Goal: Task Accomplishment & Management: Manage account settings

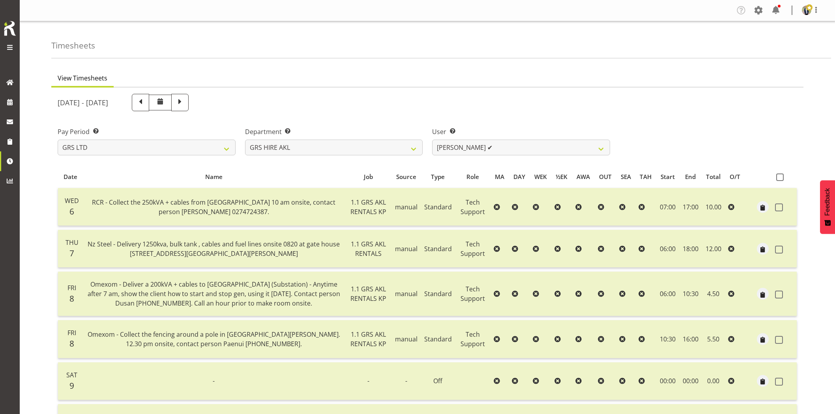
select select "20"
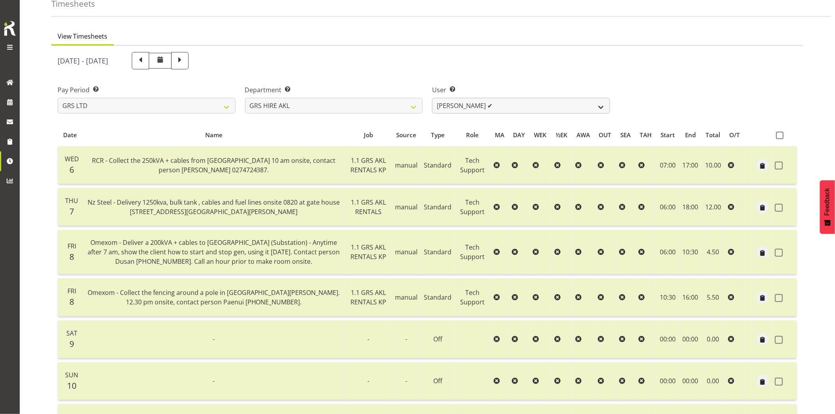
scroll to position [42, 0]
click at [488, 102] on select "[PERSON_NAME] ✔ [PERSON_NAME] ([GEOGRAPHIC_DATA]) [PERSON_NAME] ✔ [PERSON_NAME]…" at bounding box center [521, 106] width 178 height 16
select select "178"
click at [432, 98] on select "[PERSON_NAME] ✔ [PERSON_NAME] ([GEOGRAPHIC_DATA]) [PERSON_NAME] ✔ [PERSON_NAME]…" at bounding box center [521, 106] width 178 height 16
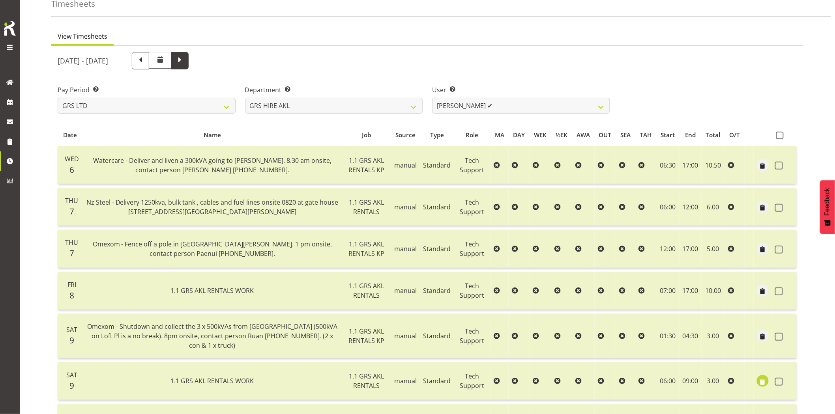
click at [185, 63] on span at bounding box center [180, 60] width 10 height 10
select select
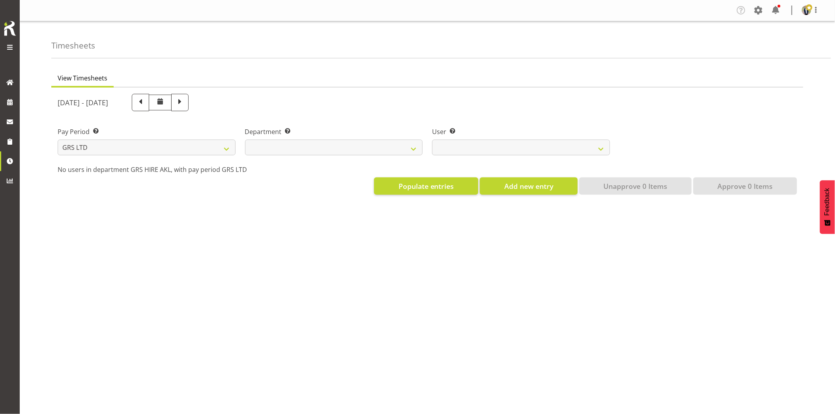
scroll to position [0, 0]
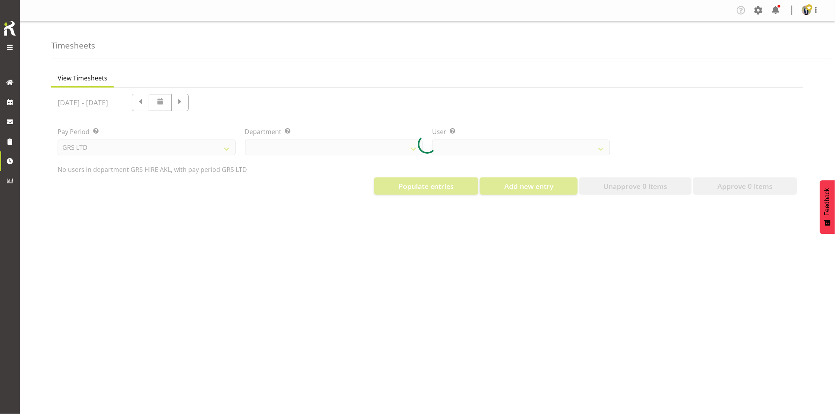
select select "20"
select select "178"
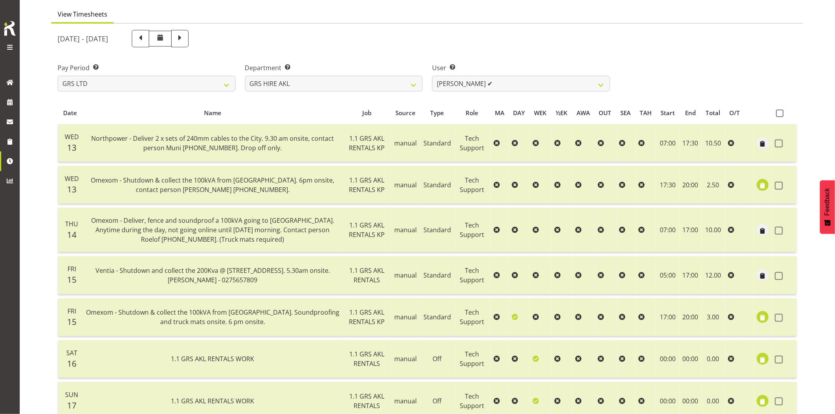
scroll to position [175, 0]
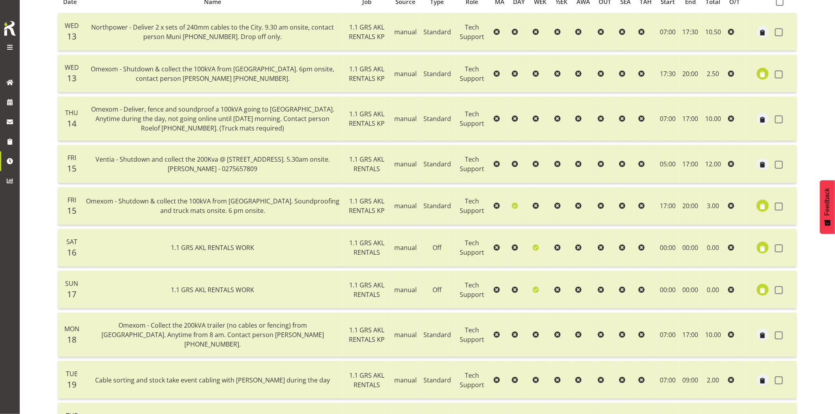
click at [762, 205] on span "button" at bounding box center [762, 206] width 9 height 9
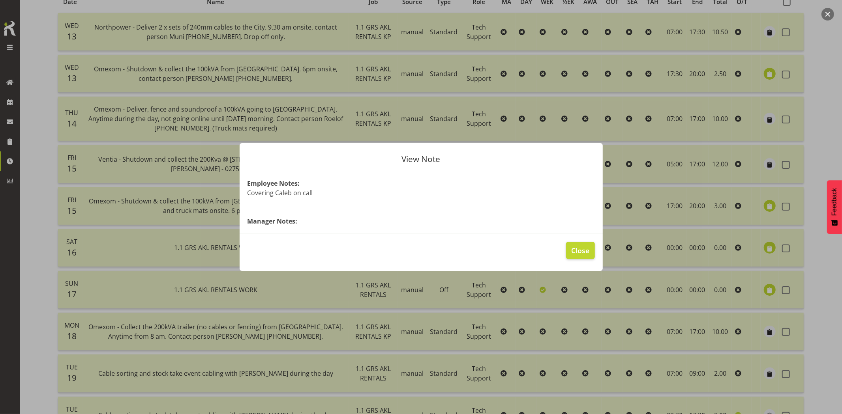
click at [34, 220] on div at bounding box center [421, 207] width 842 height 414
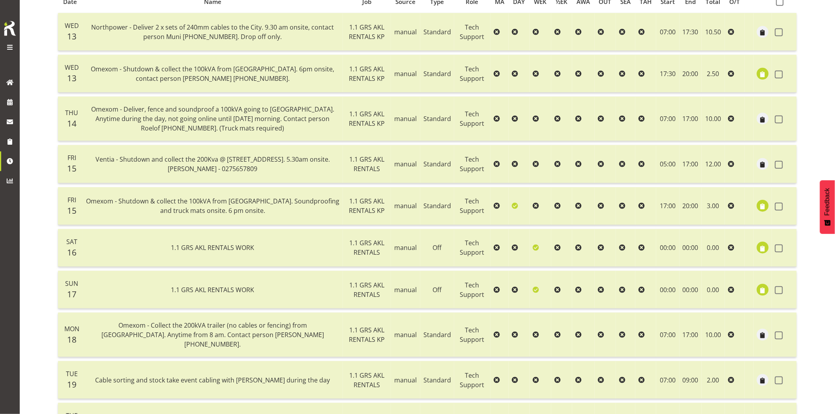
click at [225, 201] on span "Omexom - Shutdown & collect the 100kVA from [GEOGRAPHIC_DATA]. Soundproofing an…" at bounding box center [212, 206] width 253 height 18
click at [775, 207] on td at bounding box center [784, 206] width 25 height 38
click at [778, 208] on span at bounding box center [779, 207] width 8 height 8
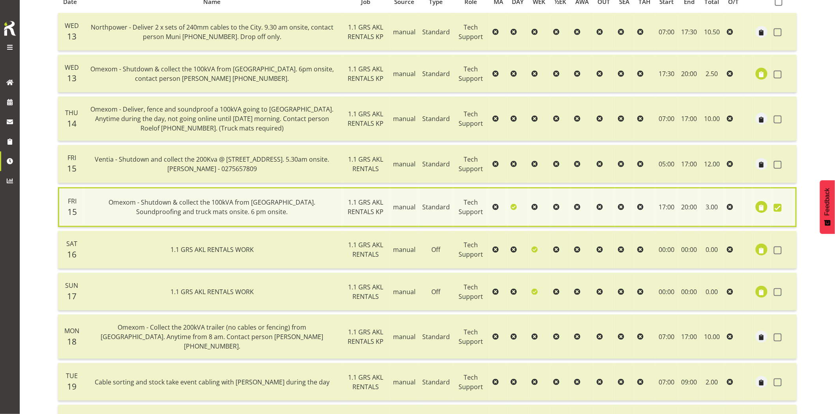
click at [778, 208] on span at bounding box center [778, 208] width 8 height 8
checkbox input "false"
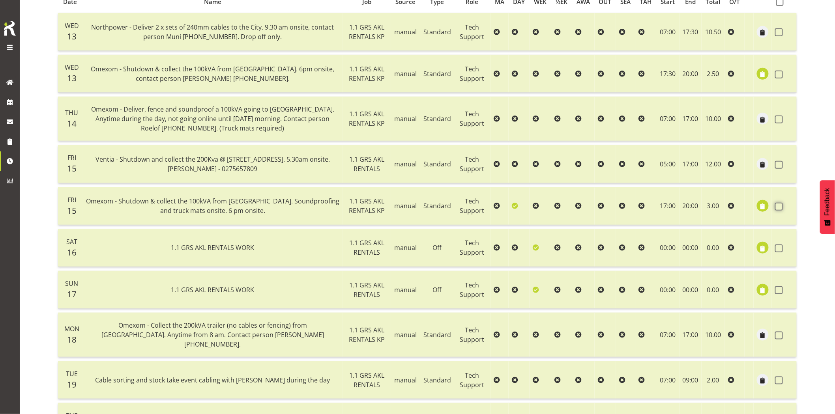
scroll to position [0, 0]
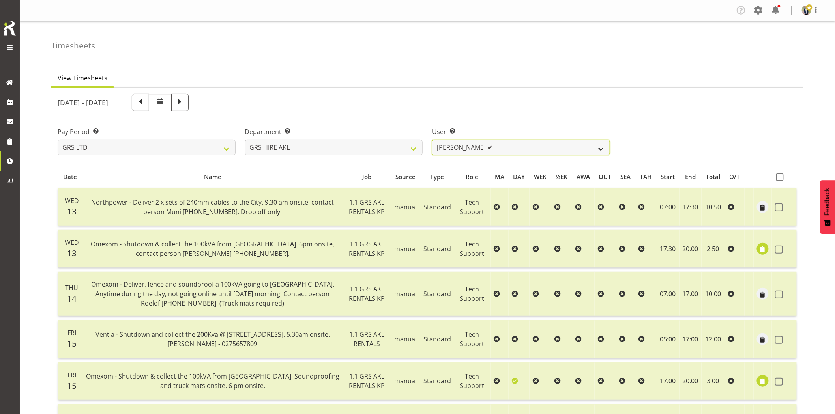
click at [477, 146] on select "[PERSON_NAME] ✔ [PERSON_NAME] ([GEOGRAPHIC_DATA]) [PERSON_NAME] ✔ [PERSON_NAME]…" at bounding box center [521, 148] width 178 height 16
click at [565, 103] on div "[DATE] - [DATE]" at bounding box center [334, 102] width 552 height 17
click at [297, 148] on select "GRS ADMIN AKL GRS ENGINEERING AKL GRS HIRE AKL" at bounding box center [334, 148] width 178 height 16
click at [245, 140] on select "GRS ADMIN AKL GRS ENGINEERING AKL GRS HIRE AKL" at bounding box center [334, 148] width 178 height 16
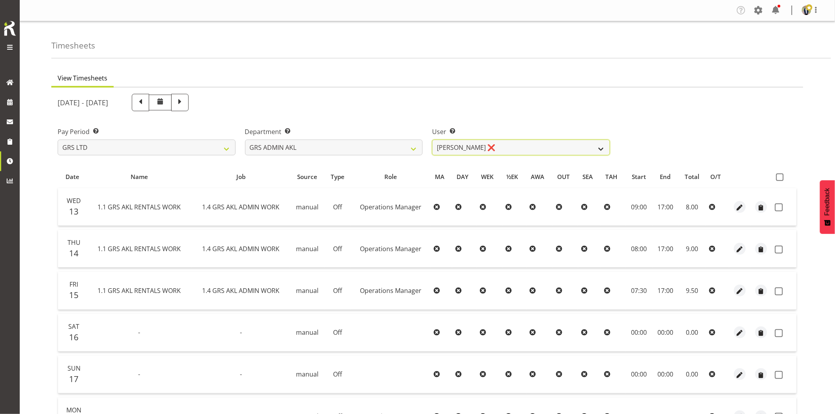
click at [473, 149] on select "[PERSON_NAME] ❌" at bounding box center [521, 148] width 178 height 16
click at [355, 148] on select "GRS ADMIN AKL GRS ENGINEERING AKL GRS HIRE AKL" at bounding box center [334, 148] width 178 height 16
click at [245, 140] on select "GRS ADMIN AKL GRS ENGINEERING AKL GRS HIRE AKL" at bounding box center [334, 148] width 178 height 16
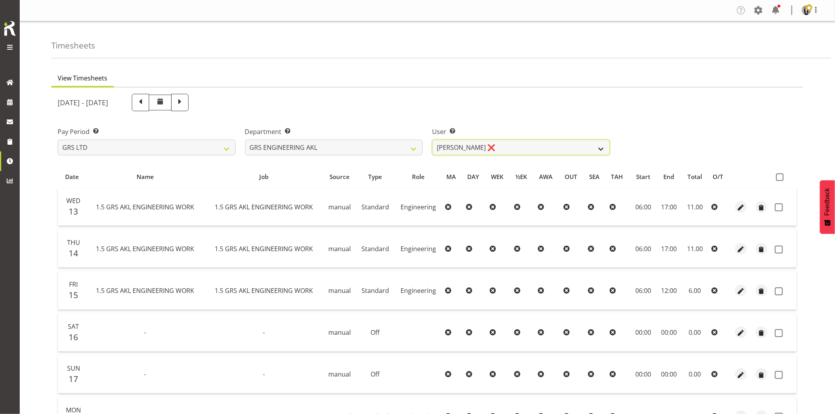
click at [500, 150] on select "[PERSON_NAME] ❌" at bounding box center [521, 148] width 178 height 16
click at [348, 151] on select "GRS ADMIN AKL GRS ENGINEERING AKL GRS HIRE AKL" at bounding box center [334, 148] width 178 height 16
select select "20"
click at [245, 140] on select "GRS ADMIN AKL GRS ENGINEERING AKL GRS HIRE AKL" at bounding box center [334, 148] width 178 height 16
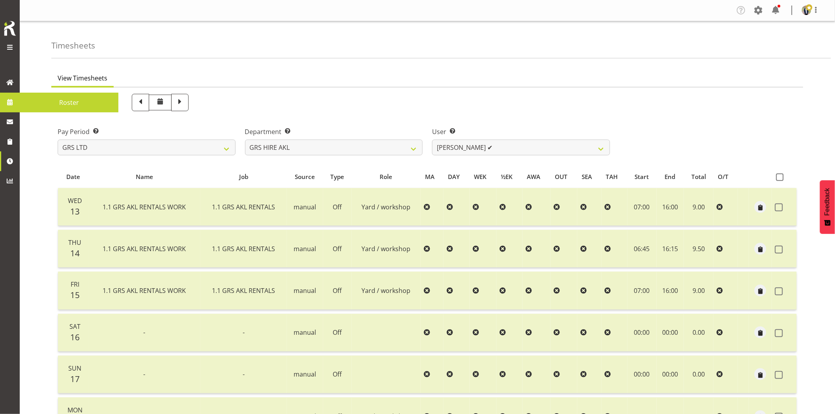
click at [13, 106] on span at bounding box center [10, 102] width 12 height 12
